Goal: Transaction & Acquisition: Purchase product/service

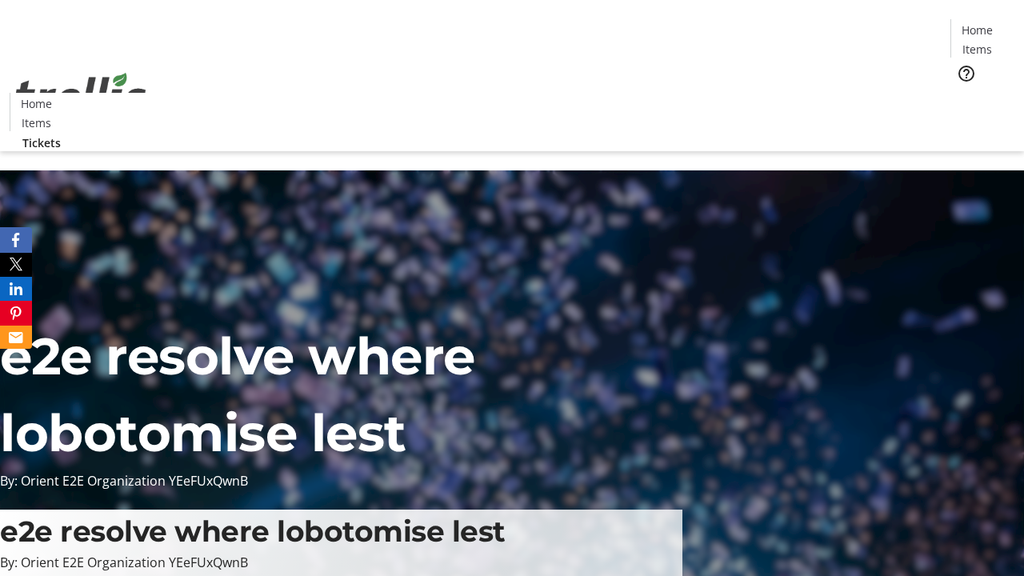
click at [963, 93] on span "Tickets" at bounding box center [982, 101] width 38 height 17
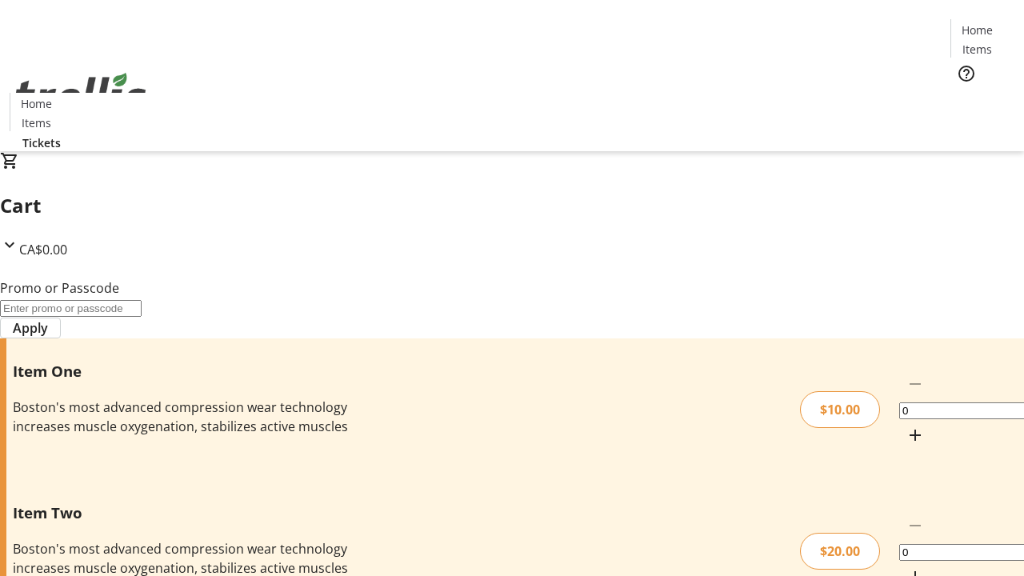
click at [905, 426] on mat-icon "Increment by one" at bounding box center [914, 435] width 19 height 19
type input "1"
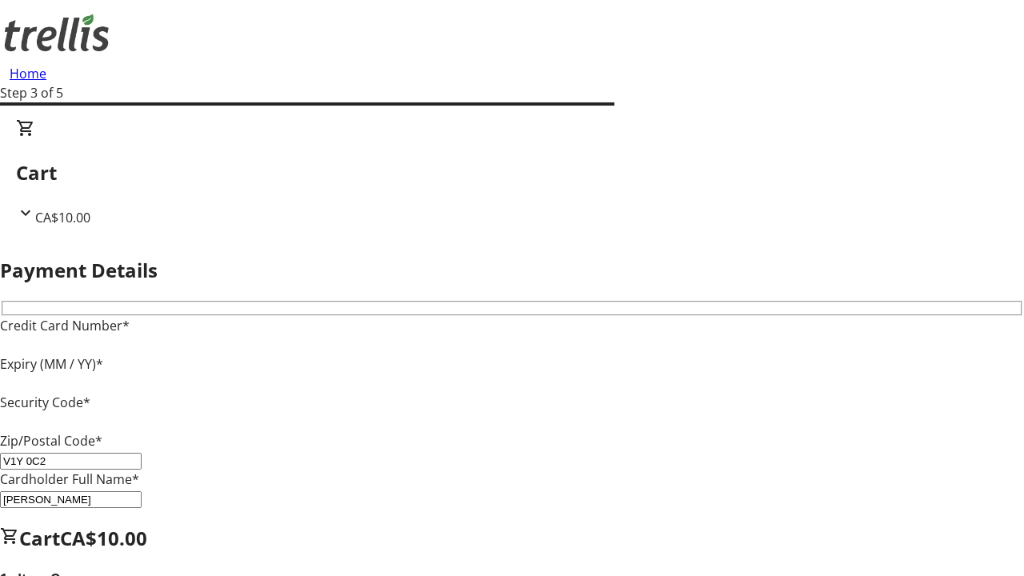
type input "V1Y 0C2"
